Goal: Task Accomplishment & Management: Use online tool/utility

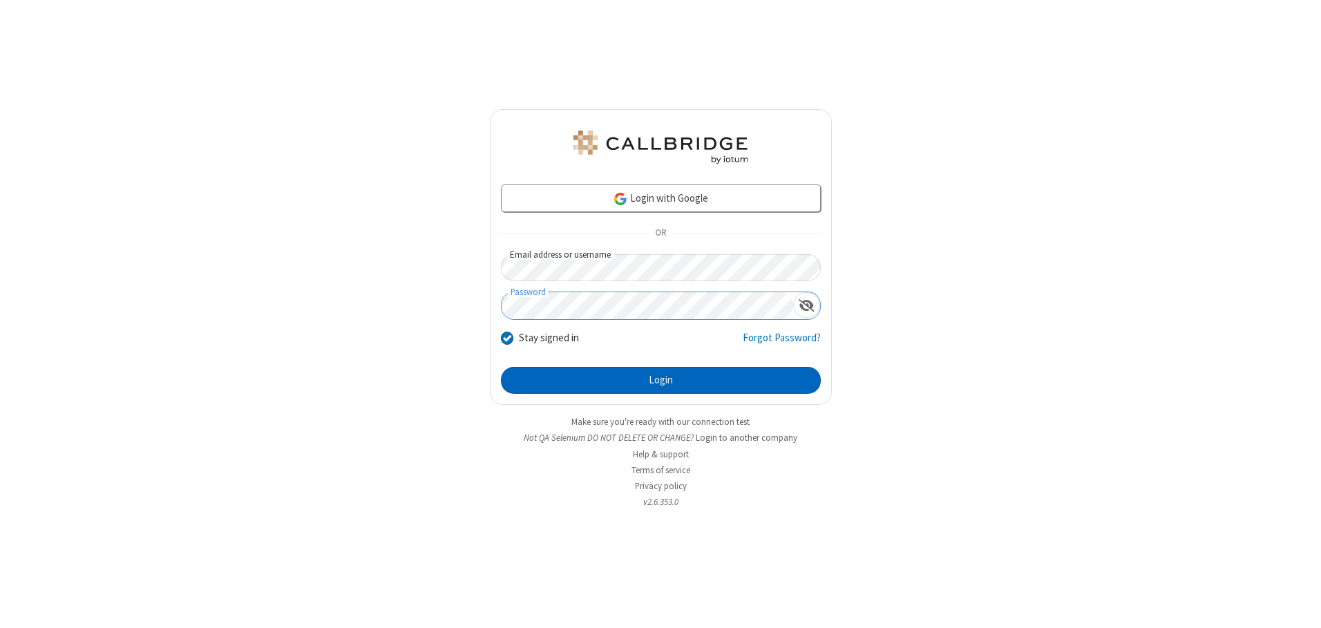
click at [661, 380] on button "Login" at bounding box center [661, 381] width 320 height 28
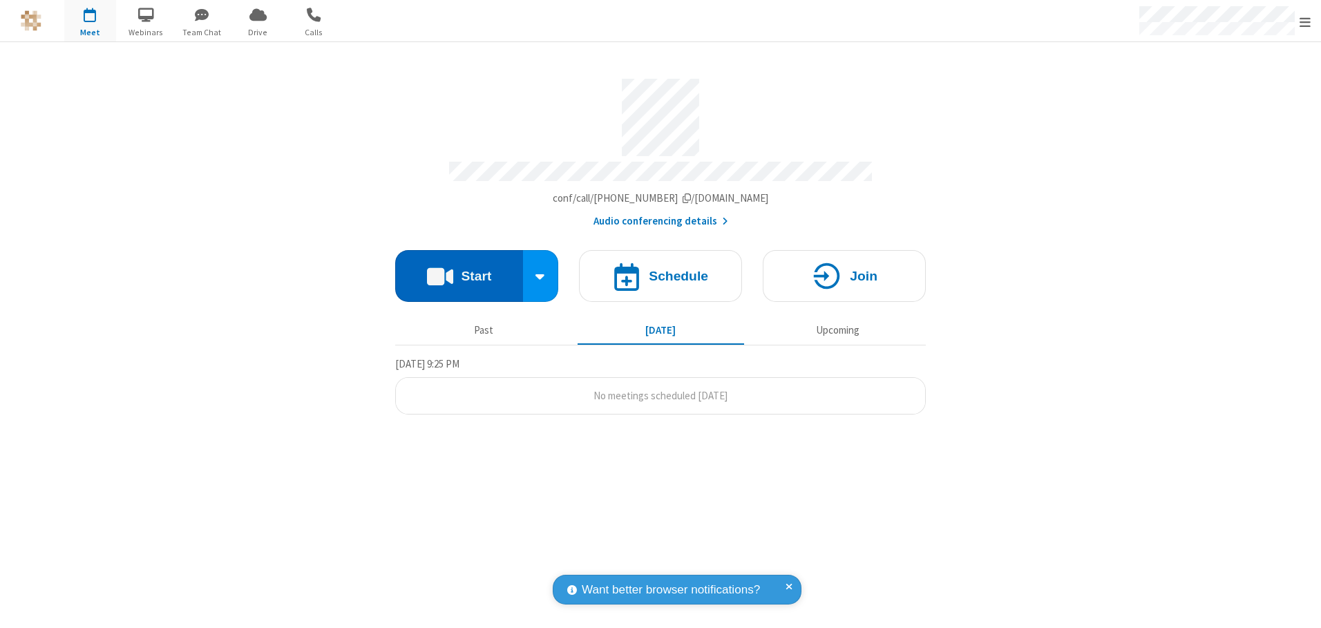
click at [459, 271] on button "Start" at bounding box center [459, 276] width 128 height 52
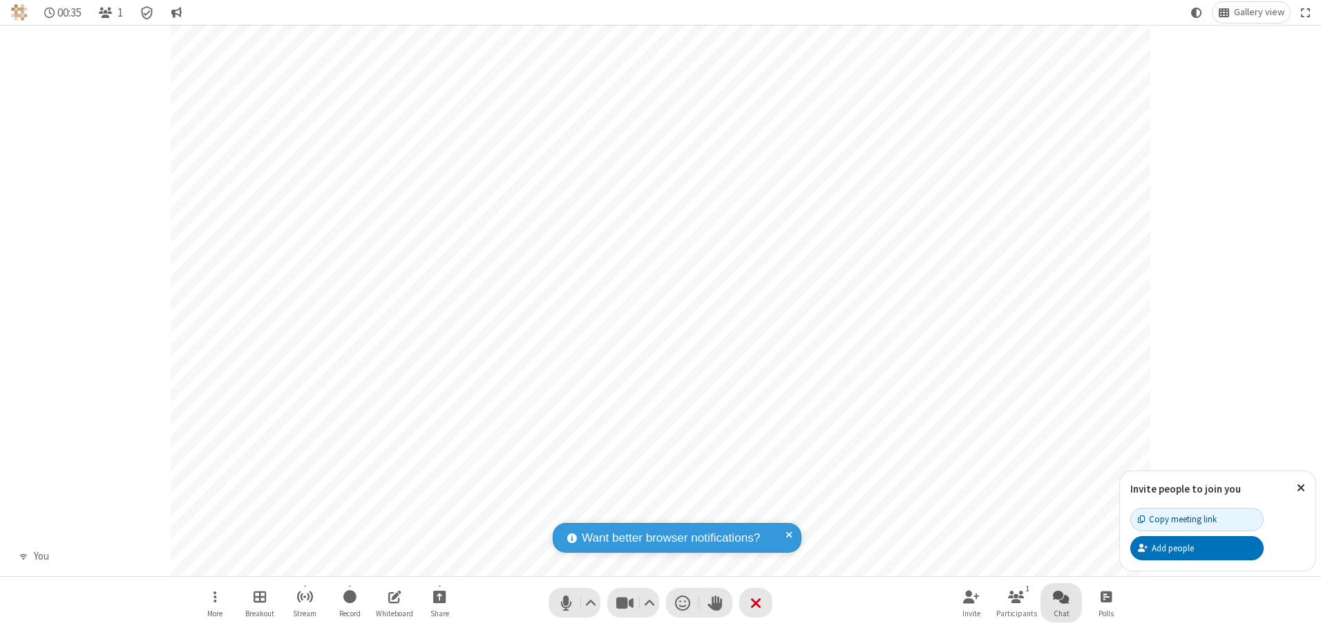
click at [1061, 596] on span "Open chat" at bounding box center [1061, 596] width 17 height 17
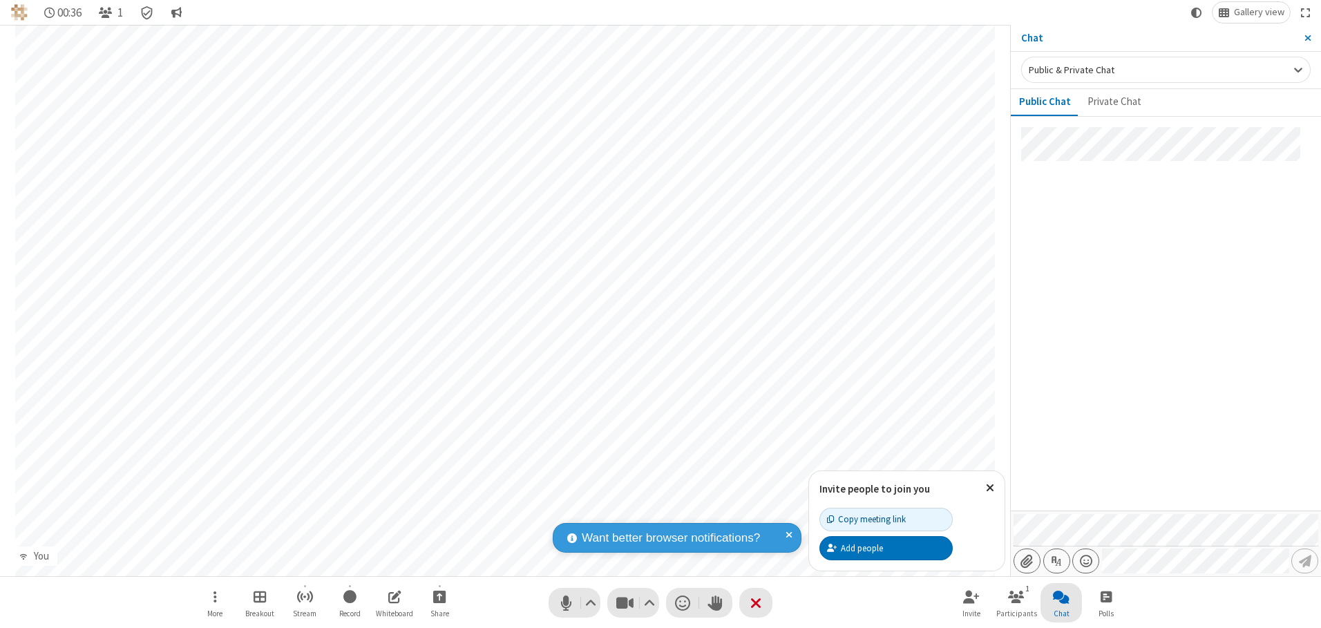
type input "C:\fakepath\doc_test.docx"
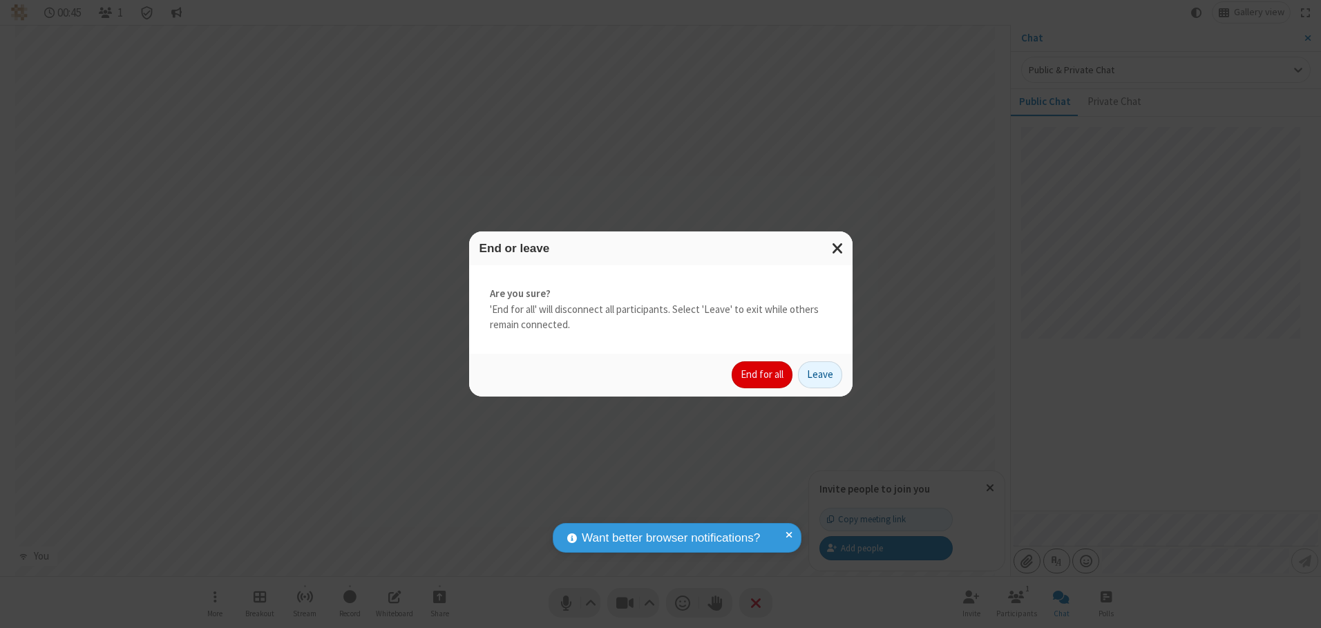
click at [763, 374] on button "End for all" at bounding box center [762, 375] width 61 height 28
